Goal: Transaction & Acquisition: Book appointment/travel/reservation

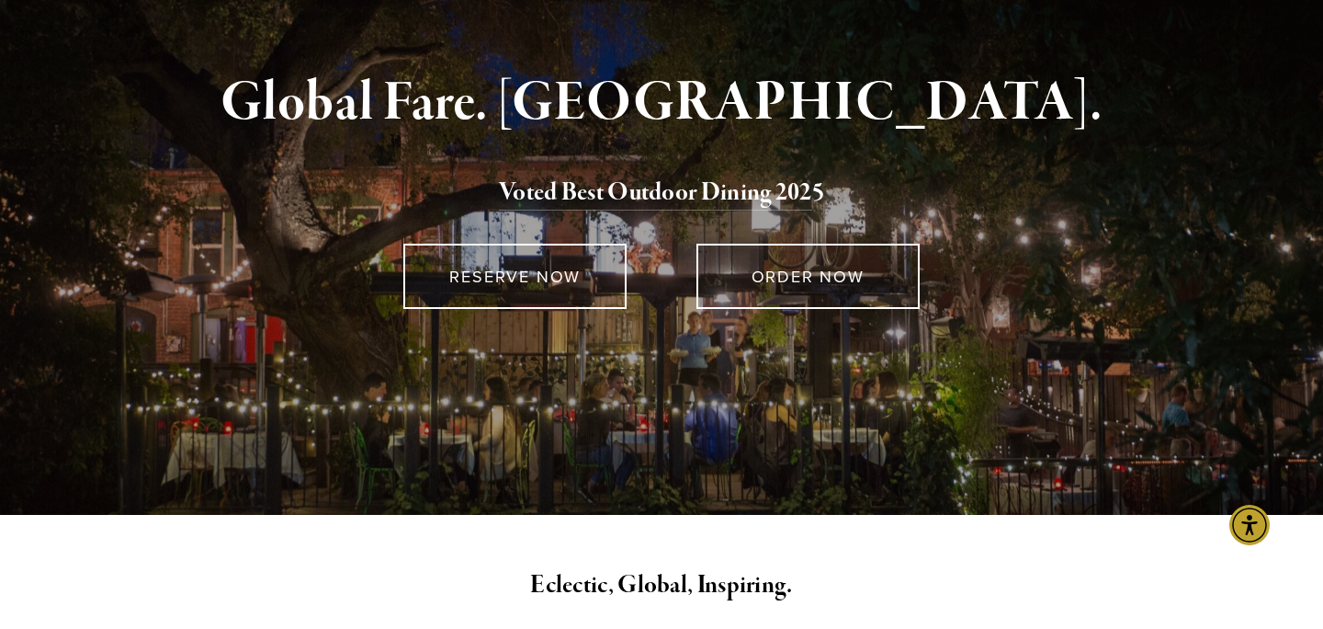
scroll to position [160, 0]
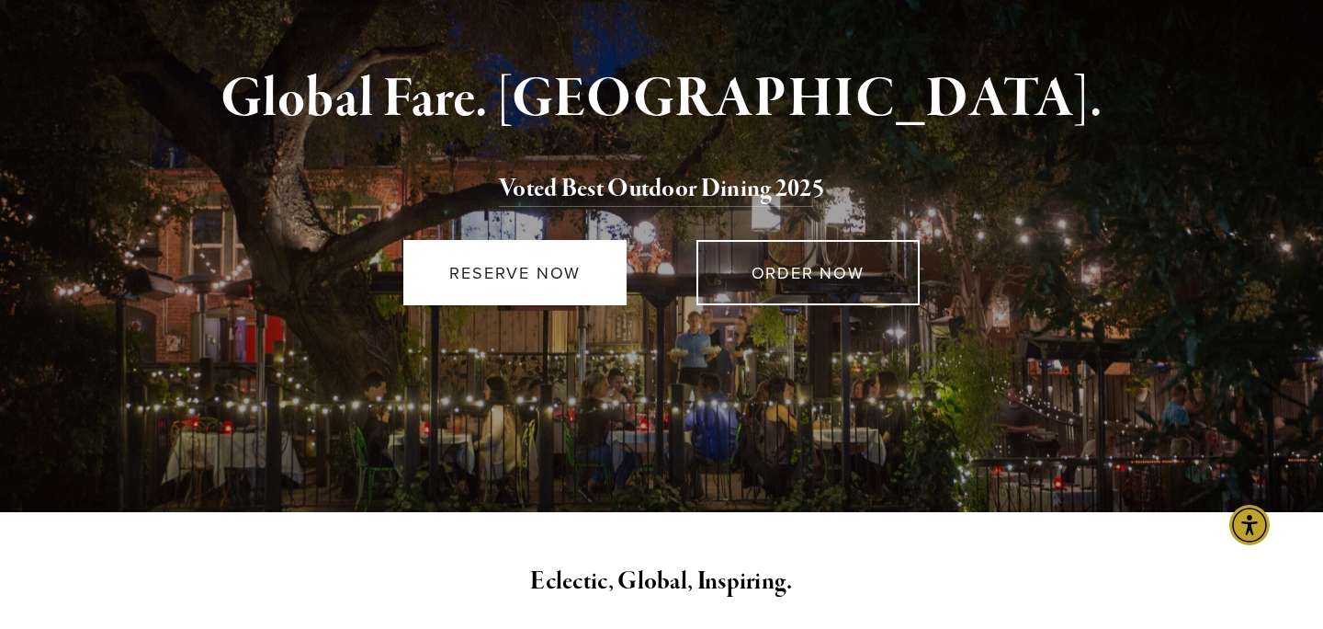
click at [551, 285] on link "RESERVE NOW" at bounding box center [514, 272] width 223 height 65
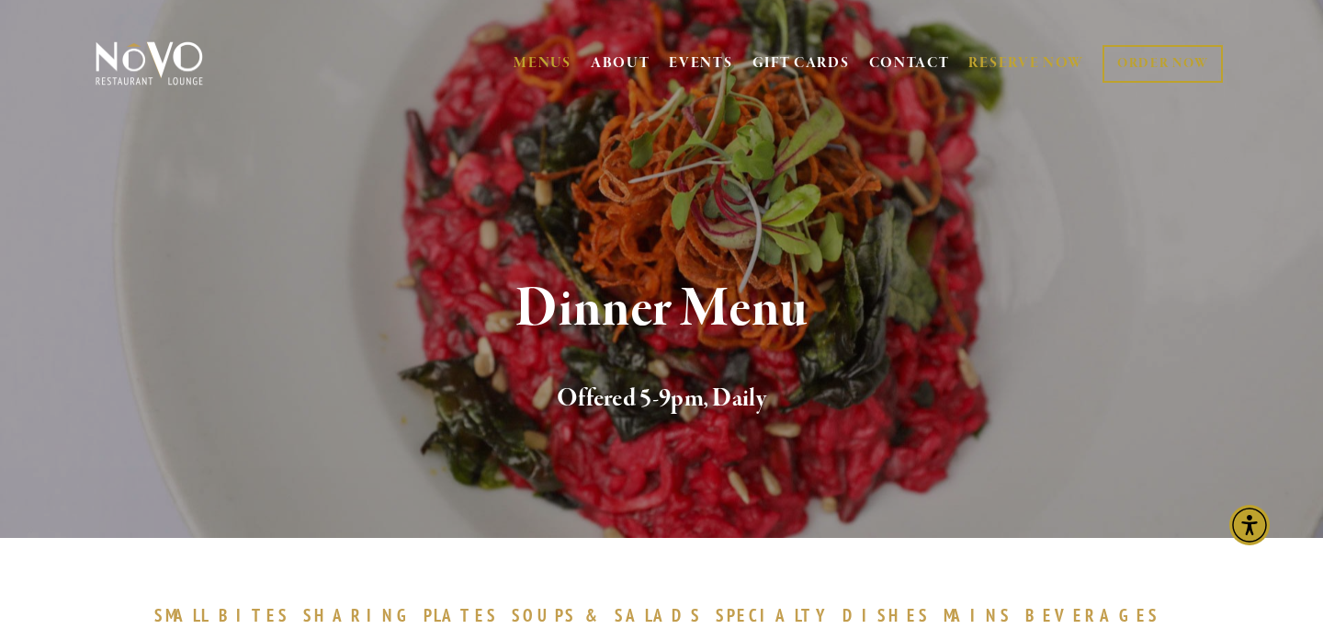
click at [992, 51] on link "RESERVE NOW" at bounding box center [1027, 63] width 116 height 35
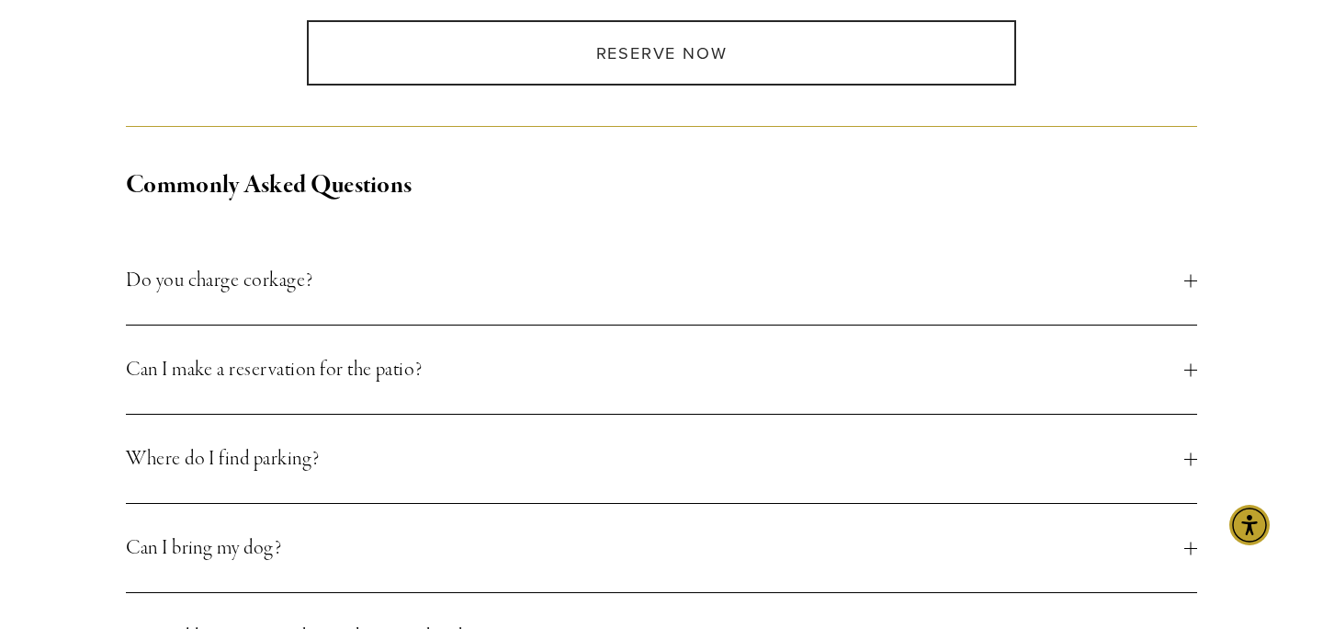
scroll to position [431, 0]
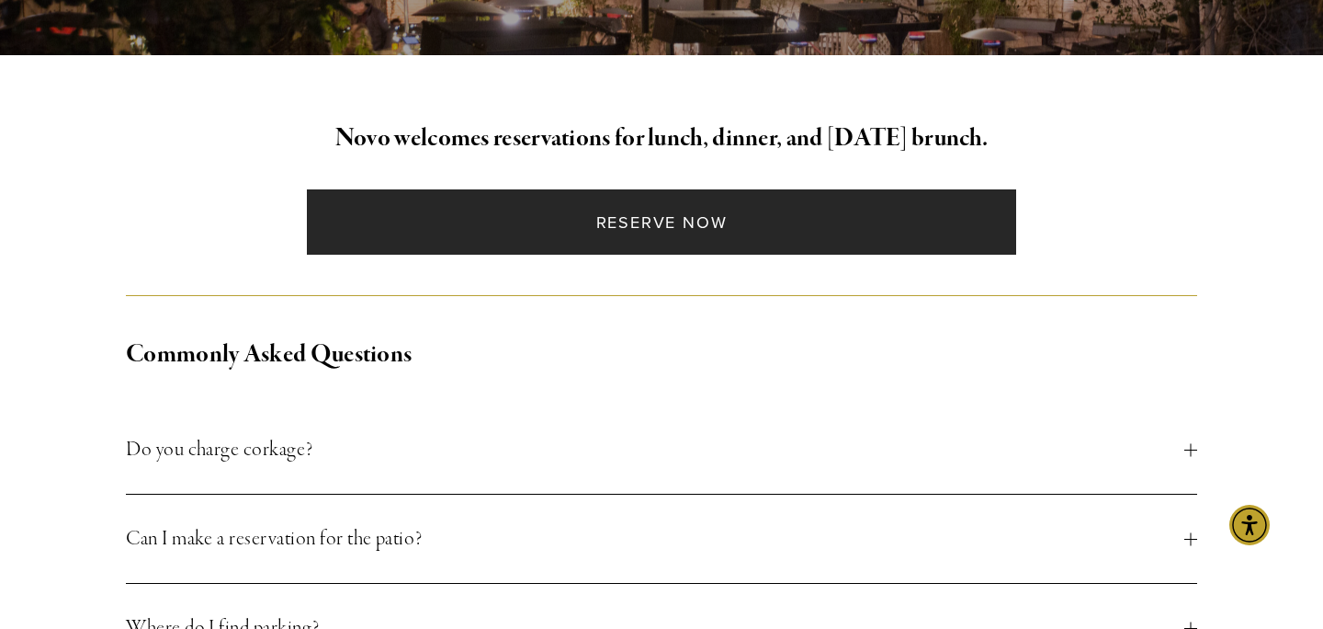
click at [835, 237] on link "Reserve Now" at bounding box center [661, 221] width 709 height 65
